Goal: Information Seeking & Learning: Learn about a topic

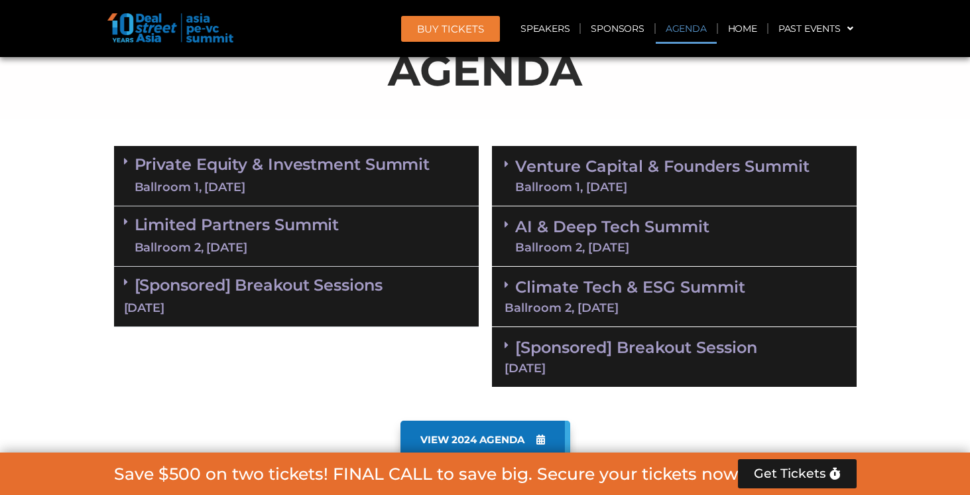
scroll to position [746, 0]
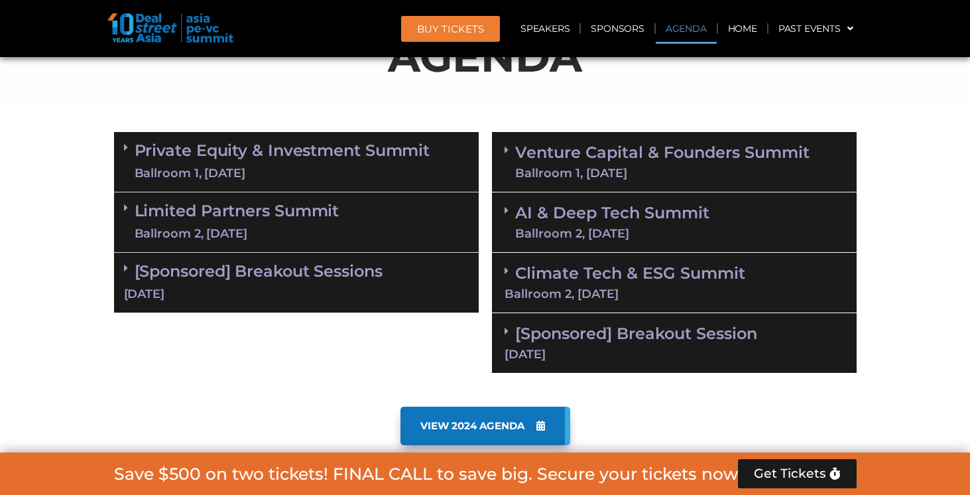
click at [211, 156] on link "Private Equity & Investment Summit Ballroom 1, [DATE]" at bounding box center [283, 162] width 296 height 40
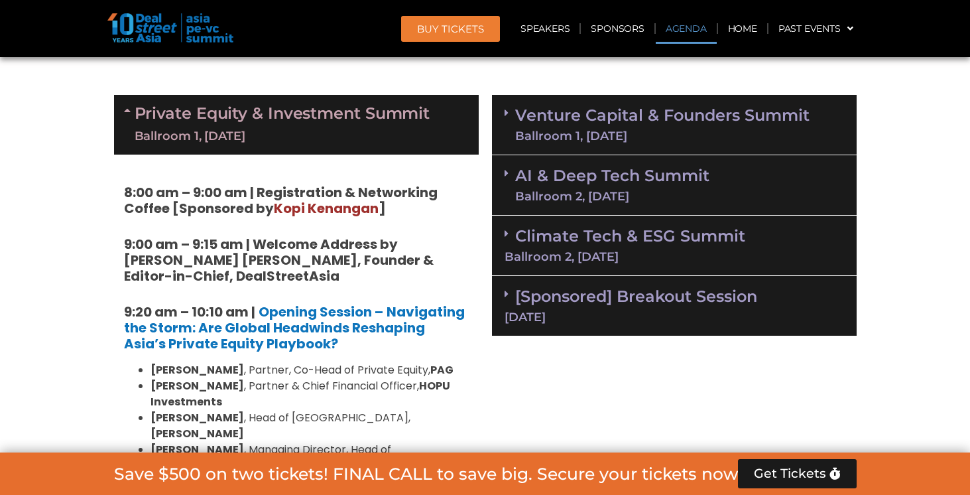
scroll to position [788, 0]
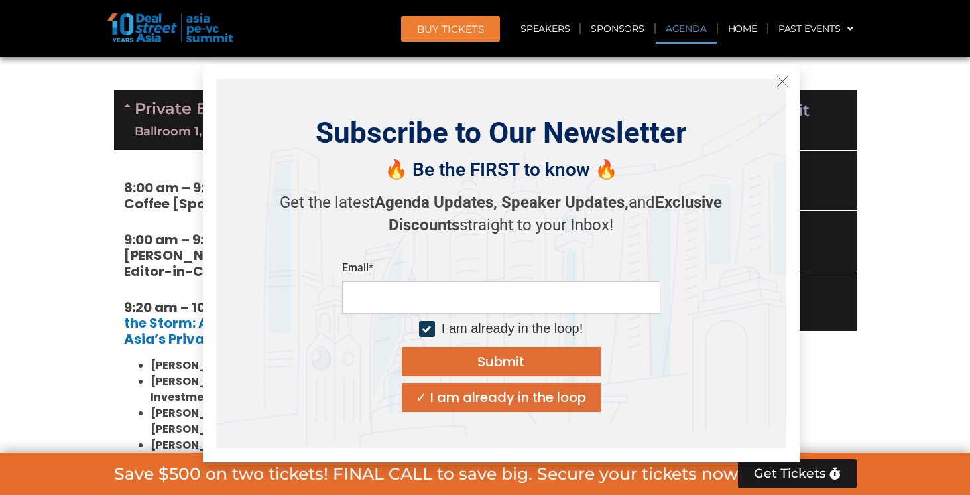
click at [788, 78] on button "Close" at bounding box center [782, 81] width 21 height 21
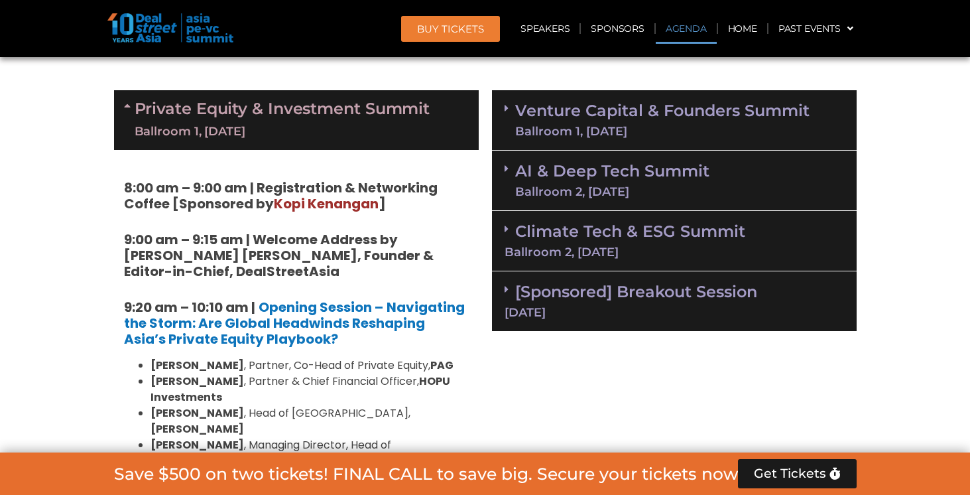
click at [708, 115] on link "Venture Capital & Founders​ Summit Ballroom 1, [DATE]" at bounding box center [662, 120] width 294 height 34
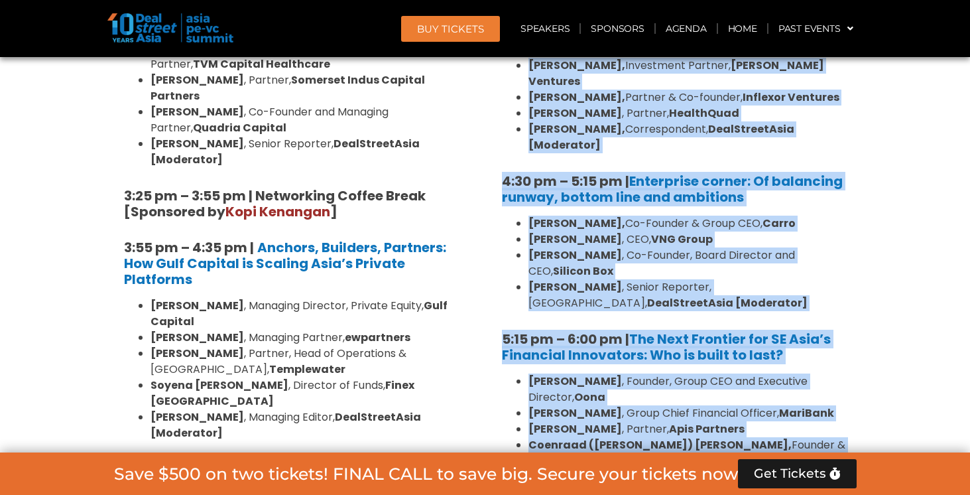
scroll to position [2223, 0]
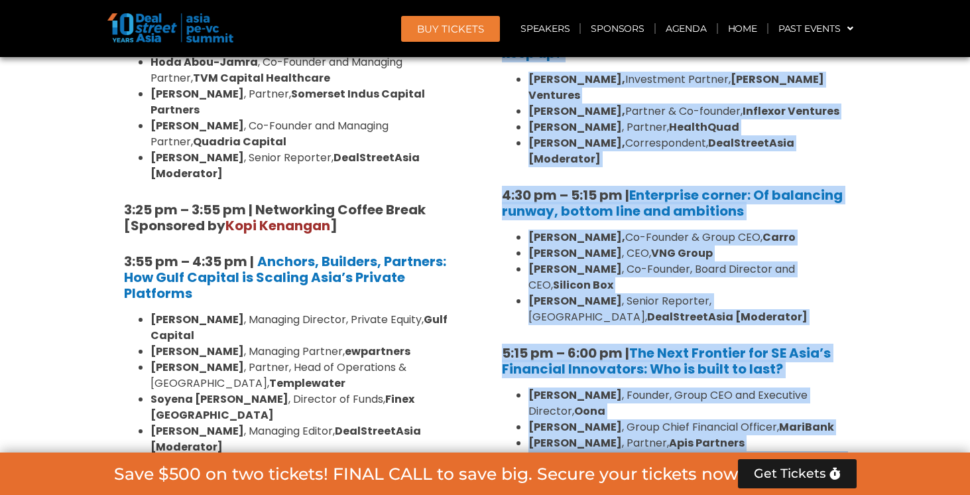
drag, startPoint x: 503, startPoint y: 160, endPoint x: 840, endPoint y: 431, distance: 432.3
copy div "1:36 lo – 7:30 ip | Dolorsitamet & Consectetu Adipis 6:55 el – 5:87 se | Doeius…"
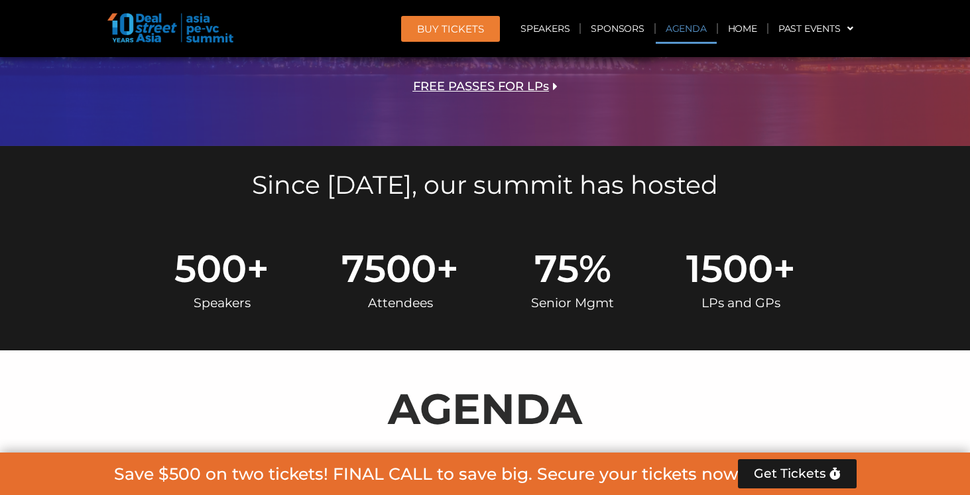
scroll to position [0, 0]
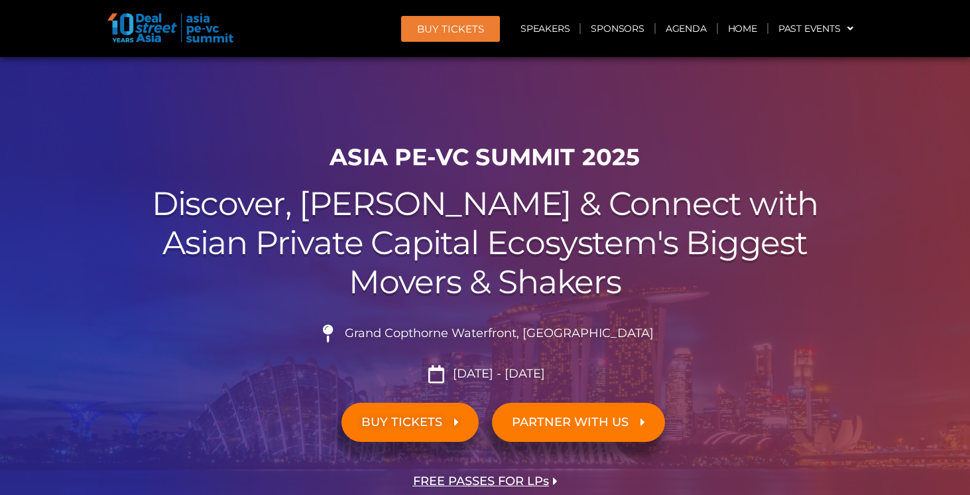
click at [438, 329] on span "Grand Copthorne Waterfront, [GEOGRAPHIC_DATA]​" at bounding box center [497, 333] width 312 height 15
drag, startPoint x: 382, startPoint y: 335, endPoint x: 620, endPoint y: 336, distance: 238.0
click at [620, 336] on li "Grand Copthorne Waterfront, [GEOGRAPHIC_DATA]​" at bounding box center [485, 338] width 742 height 29
copy span "Grand Copthorne Waterfront, [GEOGRAPHIC_DATA]​"
